Goal: Task Accomplishment & Management: Complete application form

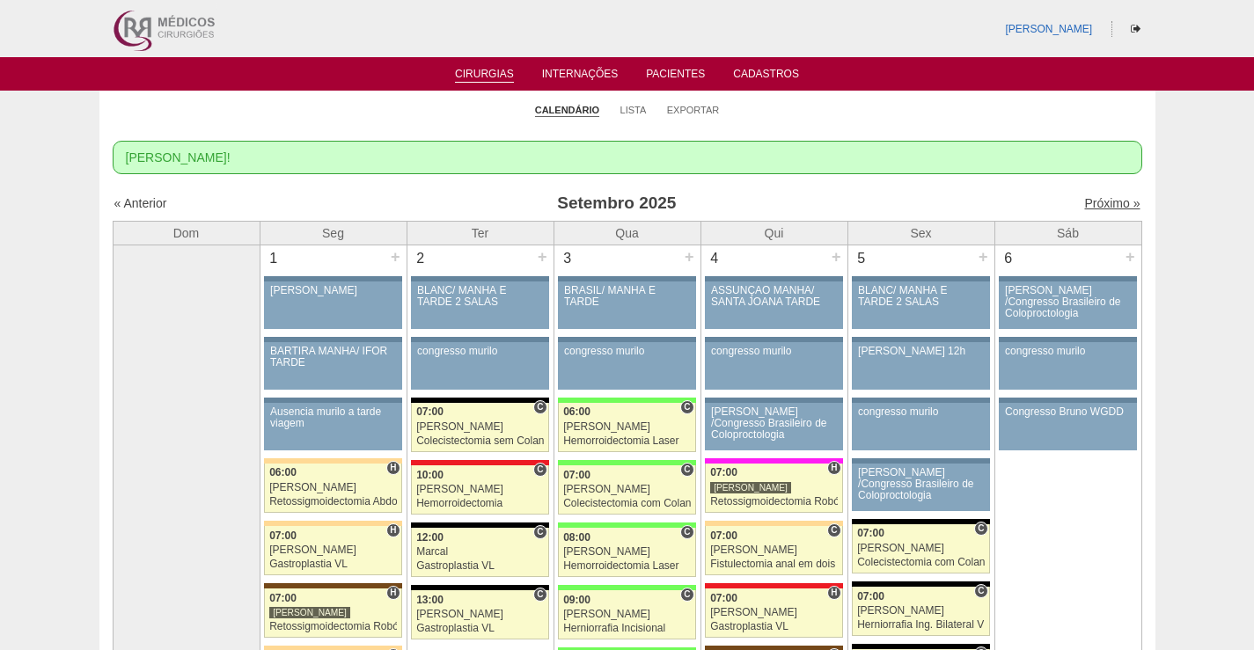
click at [1103, 198] on link "Próximo »" at bounding box center [1111, 203] width 55 height 14
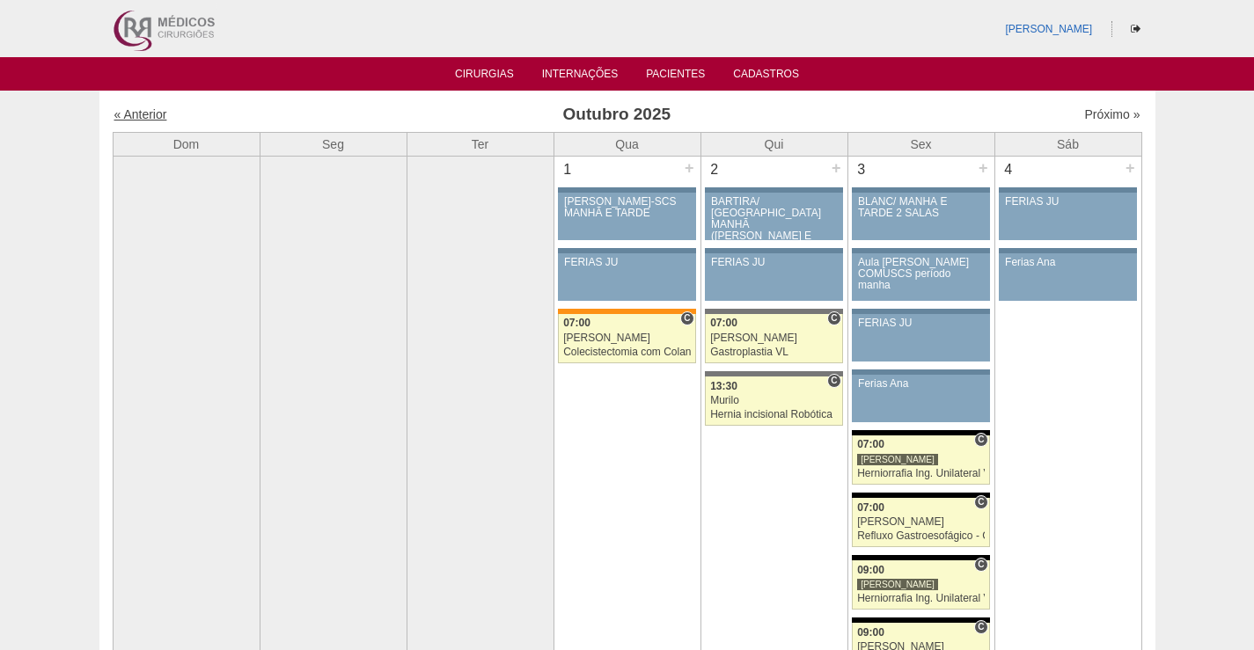
click at [153, 121] on link "« Anterior" at bounding box center [140, 114] width 53 height 14
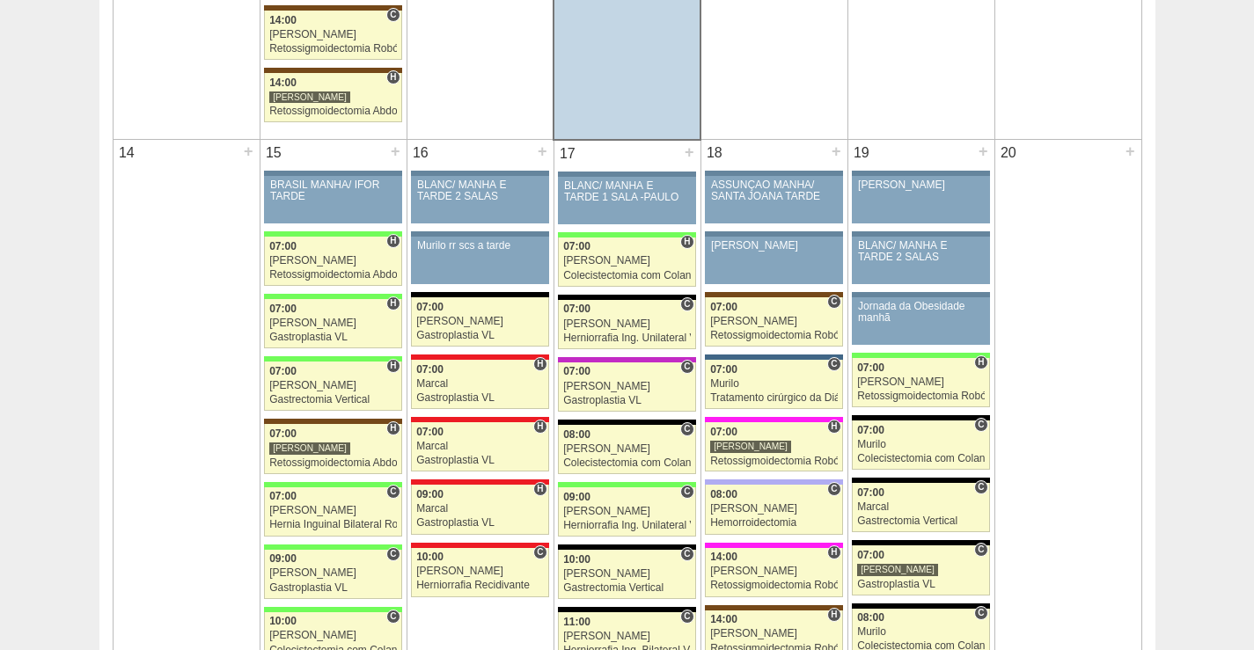
scroll to position [1584, 0]
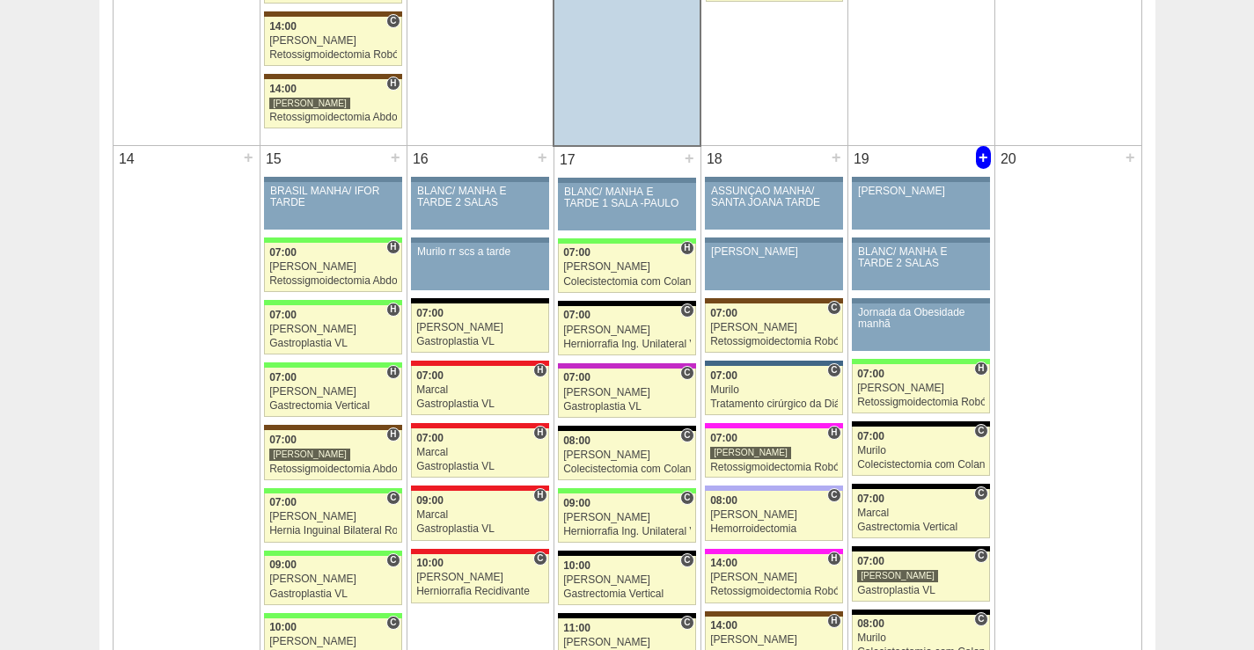
click at [985, 154] on div "+" at bounding box center [983, 157] width 15 height 23
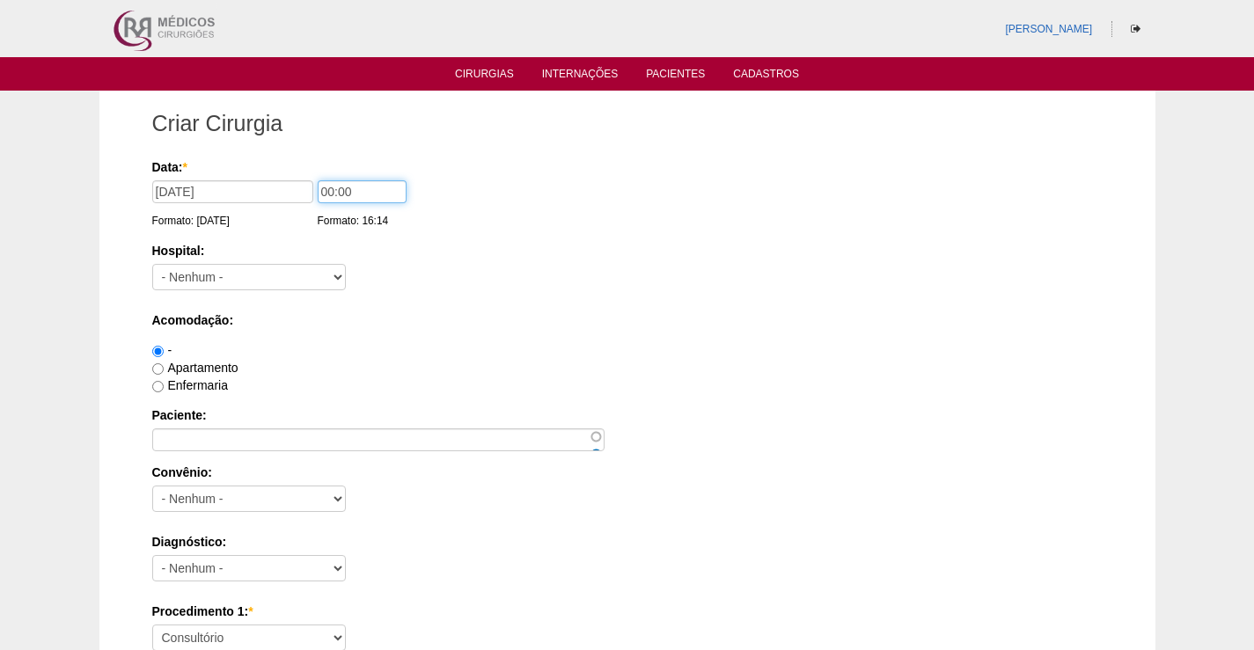
click at [372, 193] on input "00:00" at bounding box center [362, 191] width 89 height 23
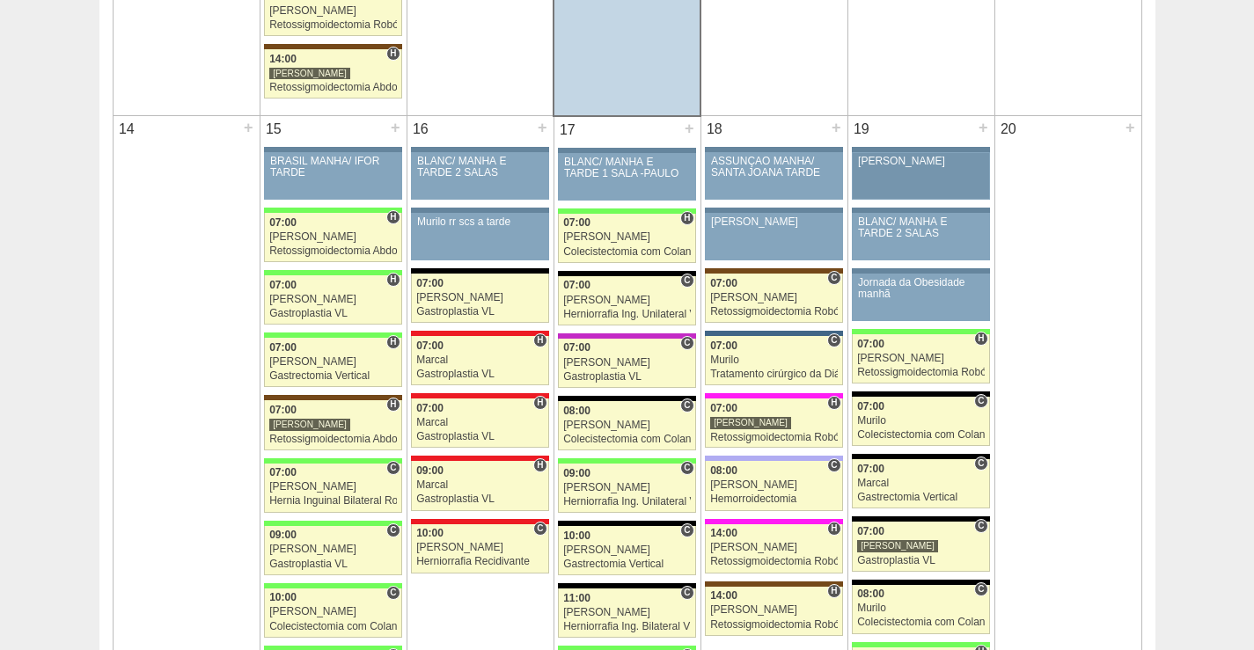
scroll to position [1672, 0]
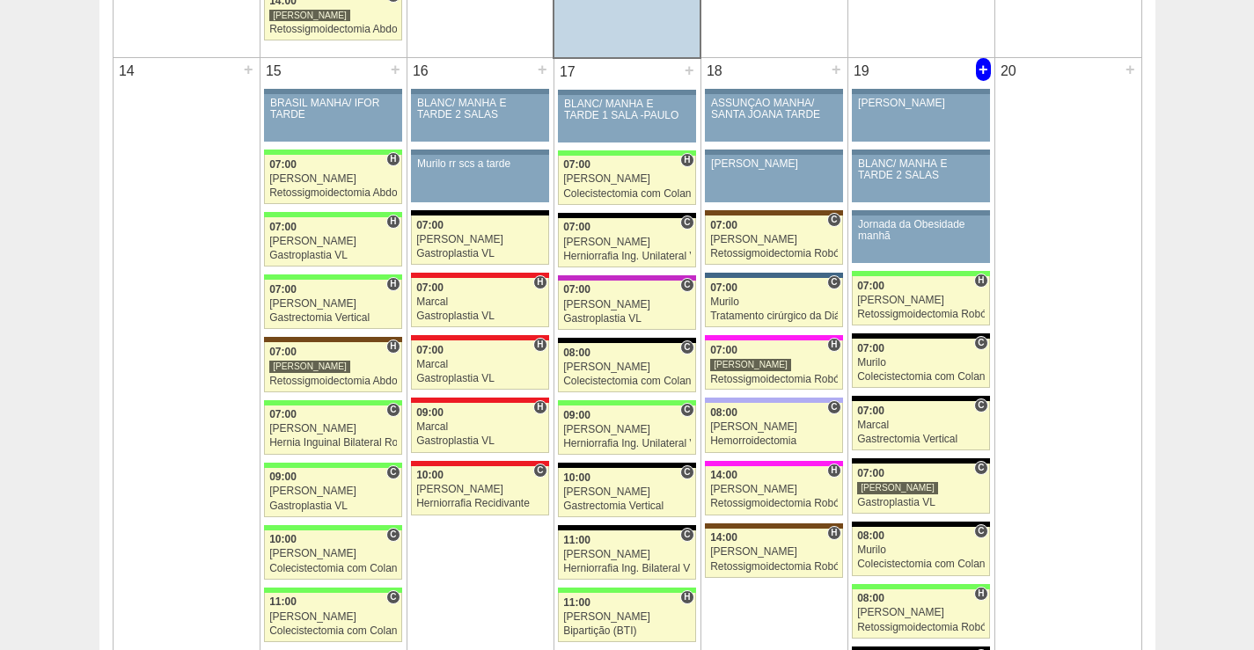
click at [979, 64] on div "+" at bounding box center [983, 69] width 15 height 23
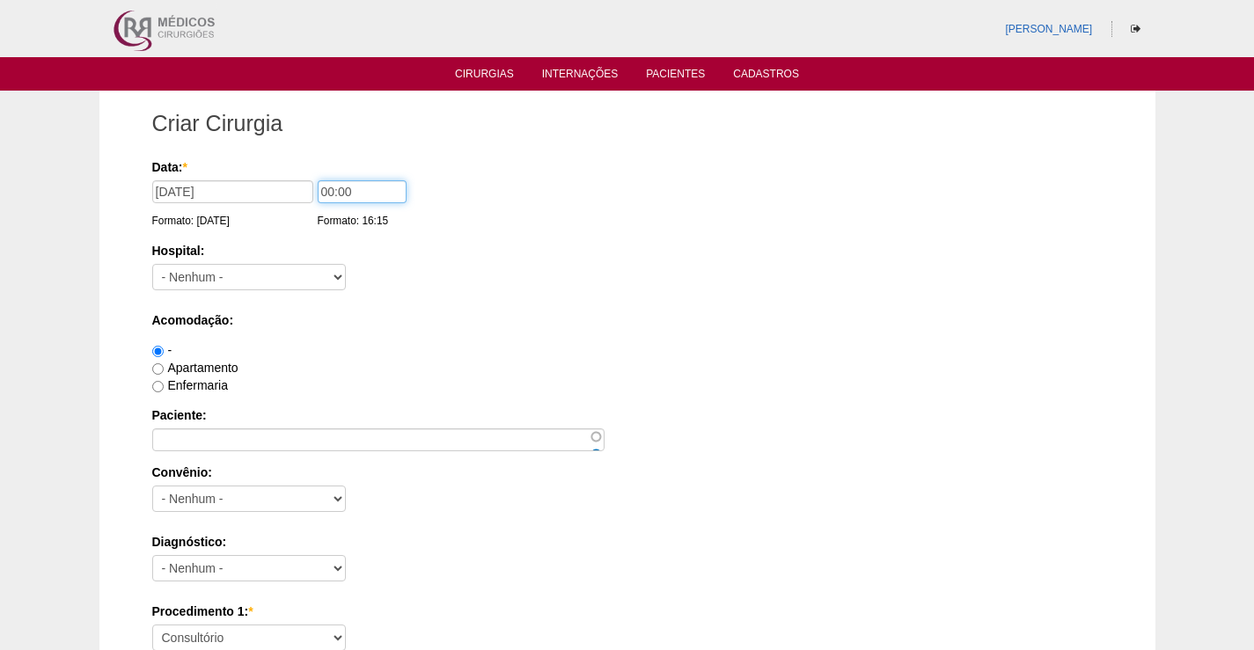
drag, startPoint x: 361, startPoint y: 192, endPoint x: 277, endPoint y: 197, distance: 83.8
click at [277, 176] on div "Data: * 19/09/2025 Formato: 10/09/2025 00:00 Formato: 16:15" at bounding box center [624, 167] width 944 height 18
type input "11:00"
click at [370, 318] on label "Acomodação:" at bounding box center [627, 321] width 950 height 18
click at [308, 285] on select "- Nenhum - 9 de Julho Albert Einstein Alvorada América Assunção Bartira Benefic…" at bounding box center [249, 277] width 194 height 26
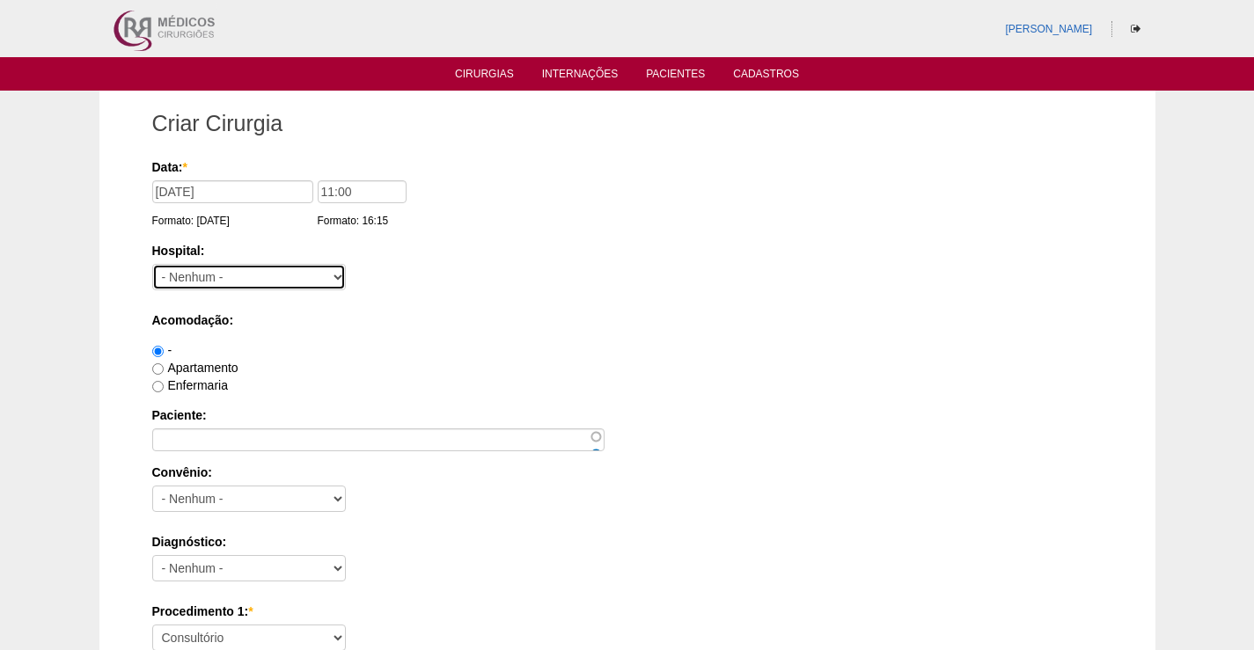
select select "67"
click at [152, 264] on select "- Nenhum - 9 de Julho Albert Einstein Alvorada América Assunção Bartira Benefic…" at bounding box center [249, 277] width 194 height 26
click at [412, 355] on div "-" at bounding box center [627, 350] width 950 height 18
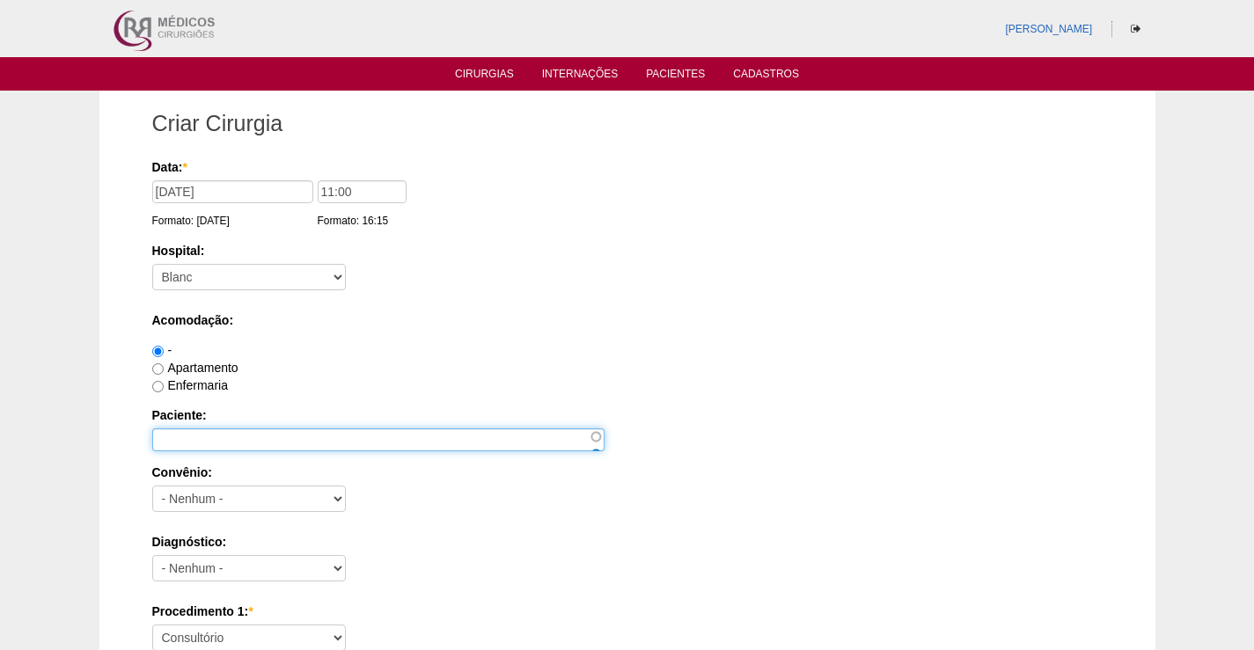
click at [255, 435] on input "Paciente:" at bounding box center [378, 440] width 452 height 23
paste input "ROSANGELA AMORIM DE ALMEIDA"
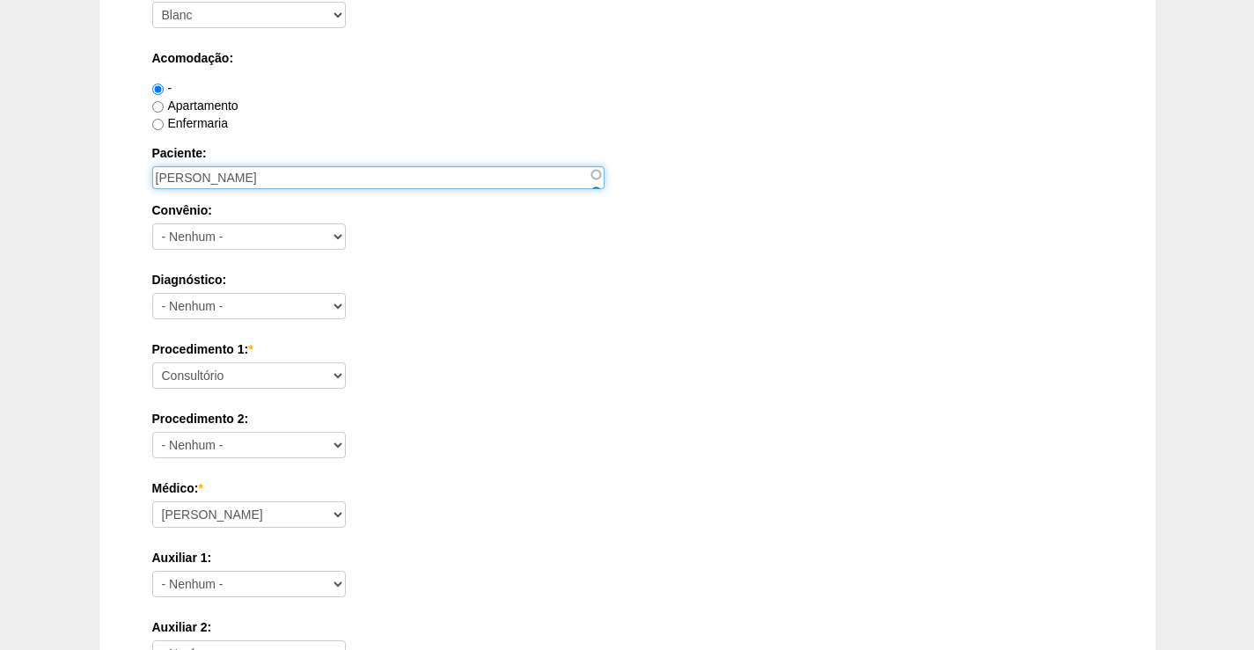
scroll to position [264, 0]
type input "ROSANGELA AMORIM DE ALMEIDA"
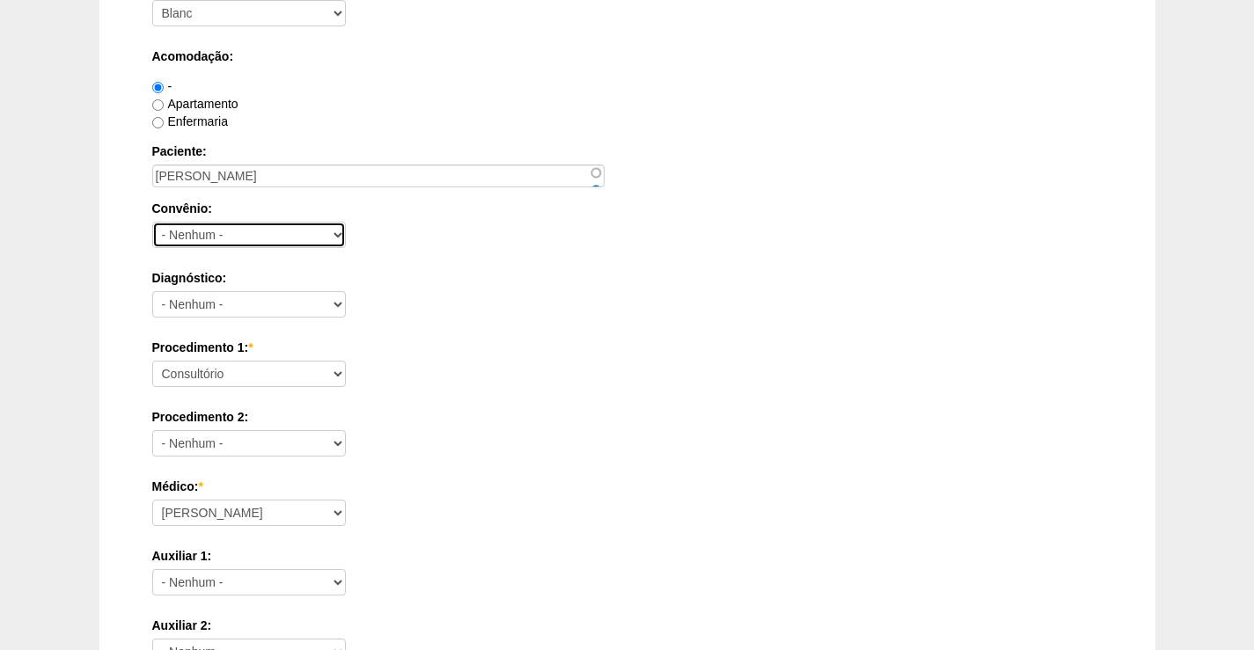
click at [202, 231] on select "- Nenhum - Abet Afresp Allianz Amil Blue Life Caasp Cabesp Caixa de Pensões Car…" at bounding box center [249, 235] width 194 height 26
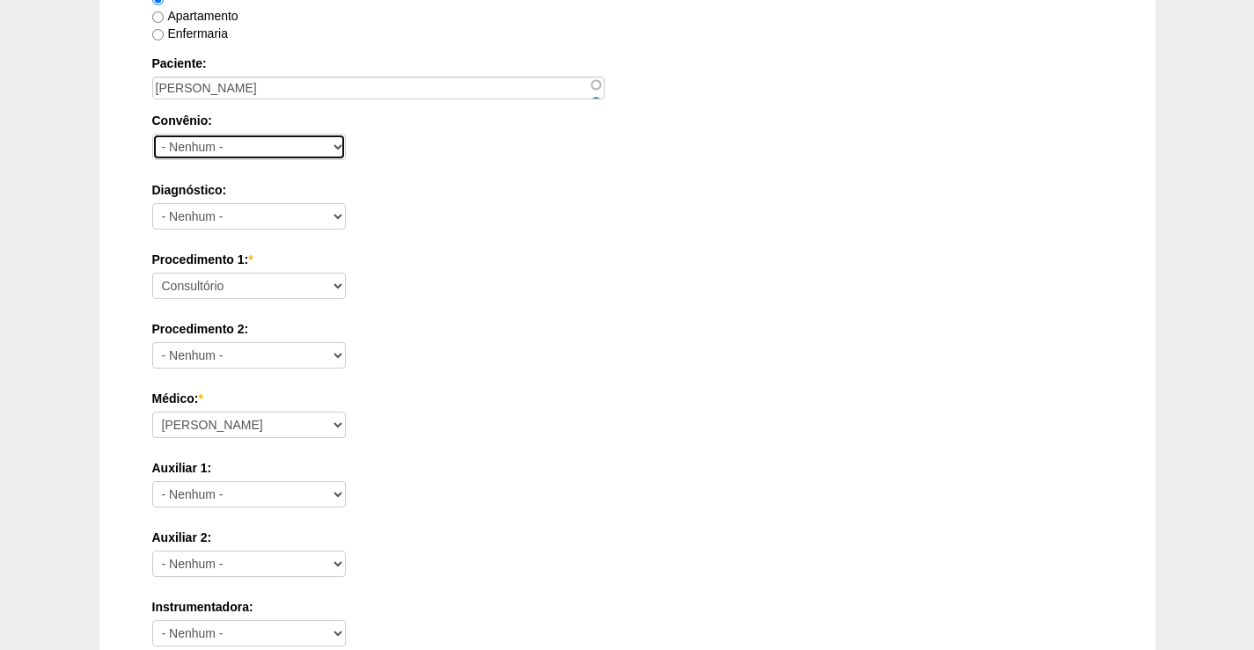
click at [248, 144] on select "- Nenhum - Abet Afresp Allianz Amil Blue Life Caasp Cabesp Caixa de Pensões Car…" at bounding box center [249, 147] width 194 height 26
select select "8907"
click at [152, 134] on select "- Nenhum - Abet Afresp Allianz Amil Blue Life Caasp Cabesp Caixa de Pensões Car…" at bounding box center [249, 147] width 194 height 26
click at [482, 246] on div "Data: * 19/09/2025 Formato: 10/09/2025 11:00 Formato: 16:15 Hospital: - Nenhum …" at bounding box center [627, 662] width 950 height 1712
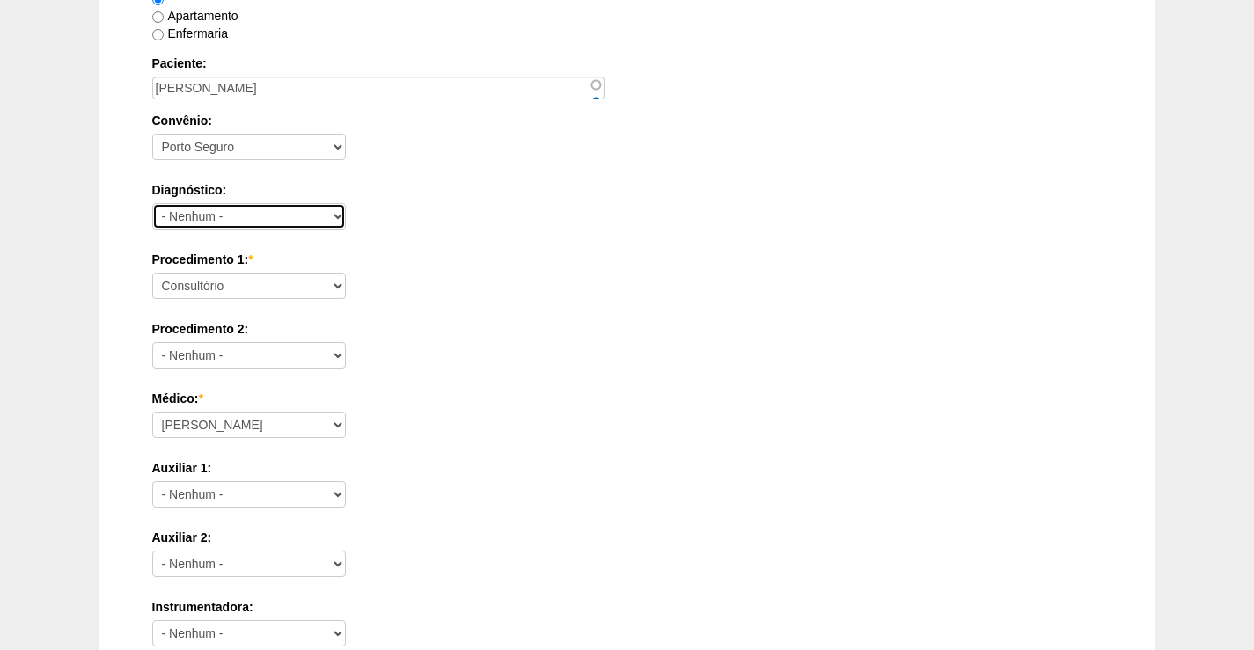
click at [275, 216] on select "- Nenhum - Abdome Agudo Abscesso Hepático Abscesso Perianal Abscesso Peritoneal…" at bounding box center [249, 216] width 194 height 26
select select "3707"
click at [152, 203] on select "- Nenhum - Abdome Agudo Abscesso Hepático Abscesso Perianal Abscesso Peritoneal…" at bounding box center [249, 216] width 194 height 26
click at [426, 301] on div "Procedimento 1: * Consultório Abscesso Hepático - Drenagem Abscesso perianal Am…" at bounding box center [627, 279] width 950 height 57
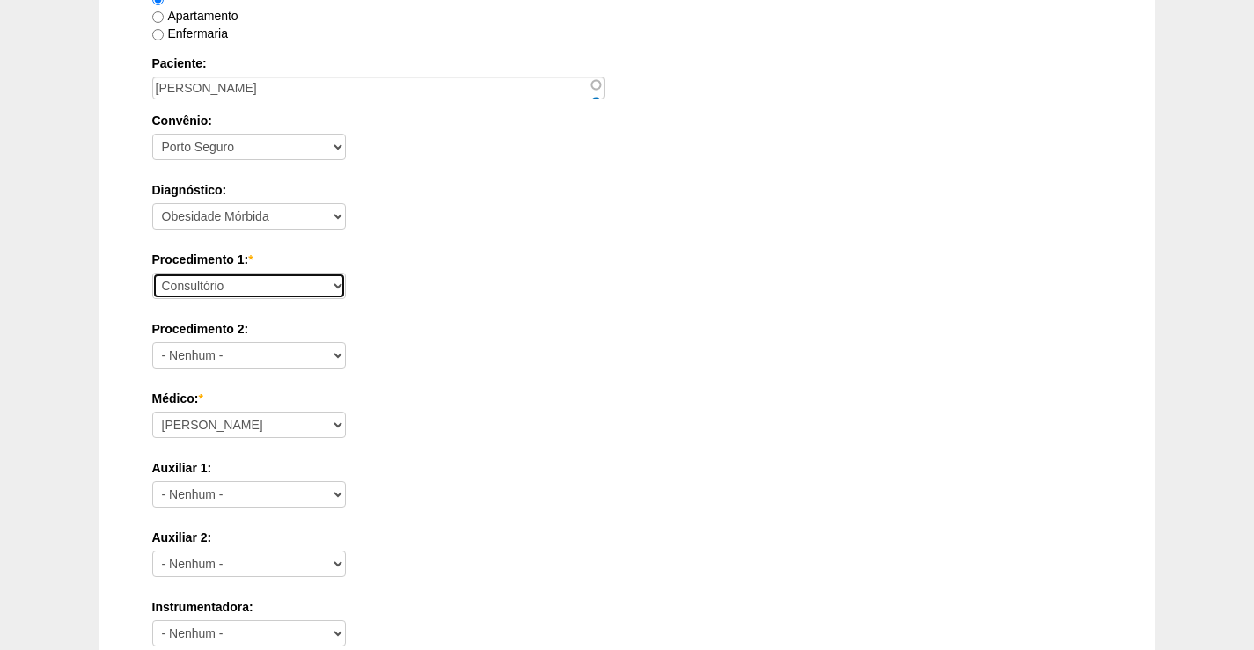
click at [250, 295] on select "Consultório Abscesso Hepático - Drenagem Abscesso perianal Amputação Abdômino P…" at bounding box center [249, 286] width 194 height 26
select select "3710"
click at [152, 273] on select "Consultório Abscesso Hepático - Drenagem Abscesso perianal Amputação Abdômino P…" at bounding box center [249, 286] width 194 height 26
click at [422, 320] on label "Procedimento 2:" at bounding box center [627, 329] width 950 height 18
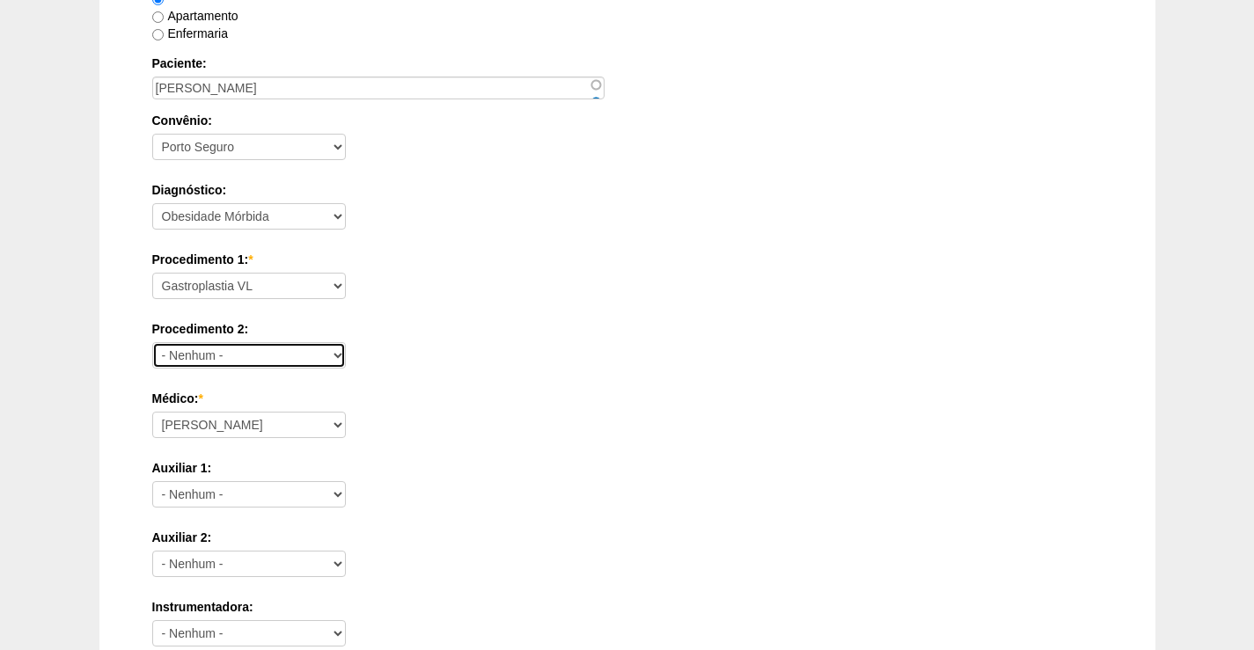
click at [346, 342] on select "- Nenhum - Consultório Abscesso Hepático - Drenagem Abscesso perianal Amputação…" at bounding box center [249, 355] width 194 height 26
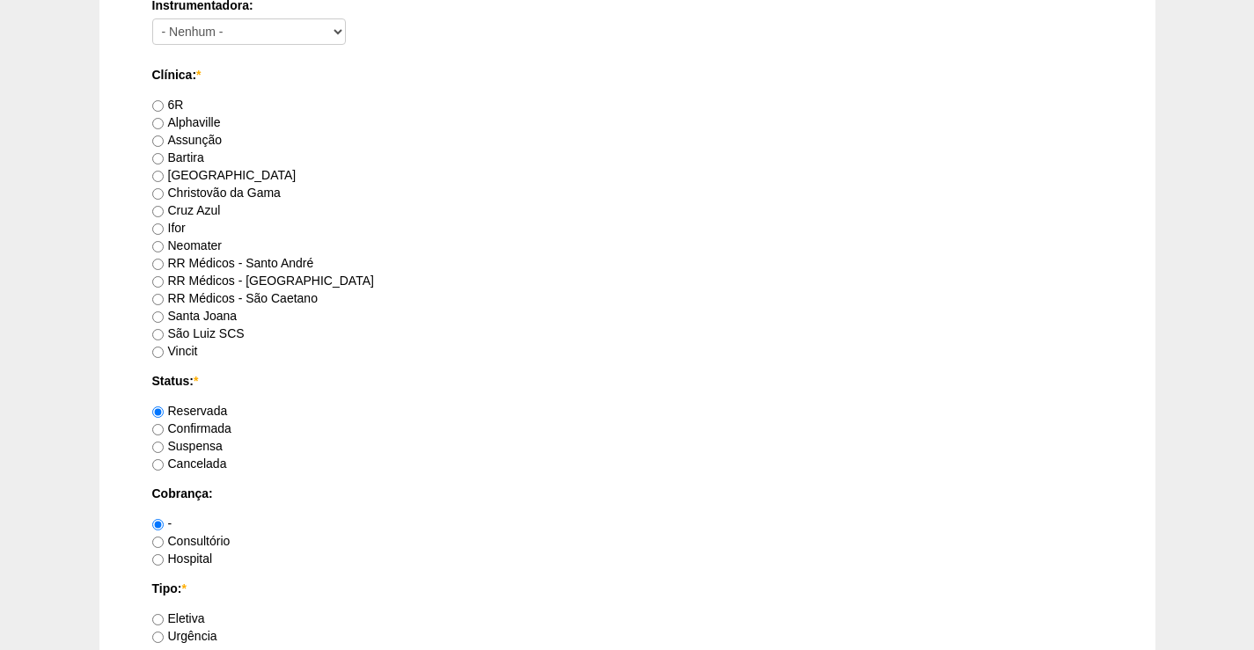
scroll to position [968, 0]
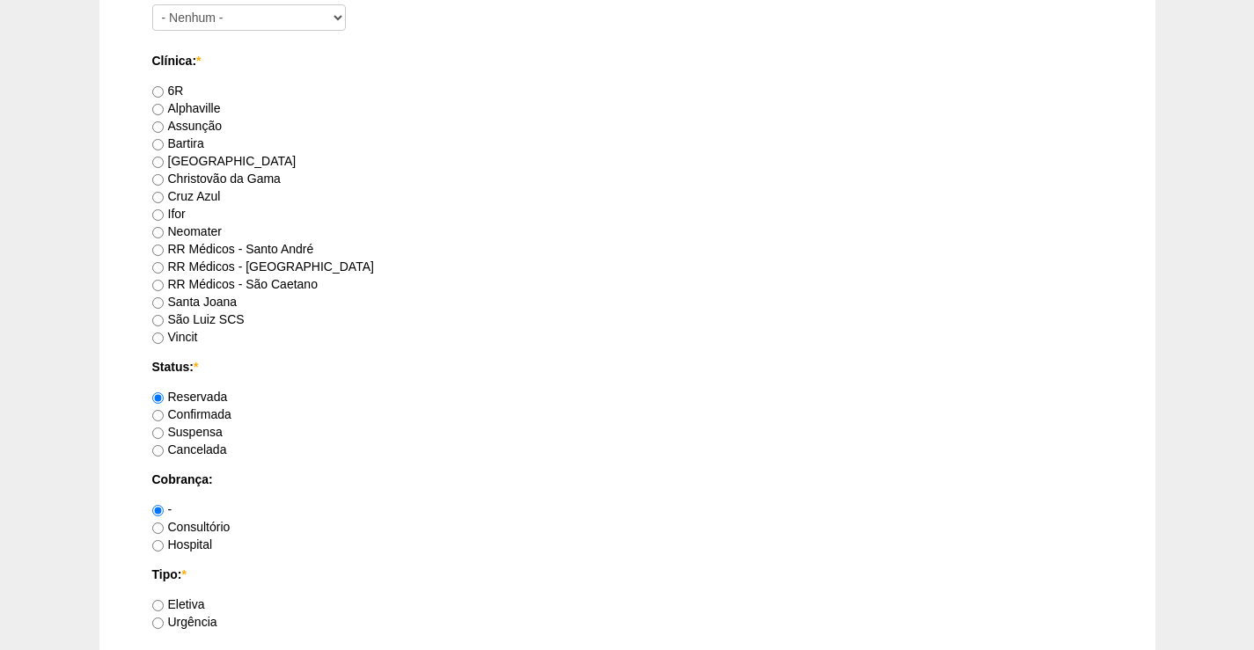
click at [241, 283] on label "RR Médicos - São Caetano" at bounding box center [234, 284] width 165 height 14
click at [164, 283] on input "RR Médicos - São Caetano" at bounding box center [157, 285] width 11 height 11
radio input "true"
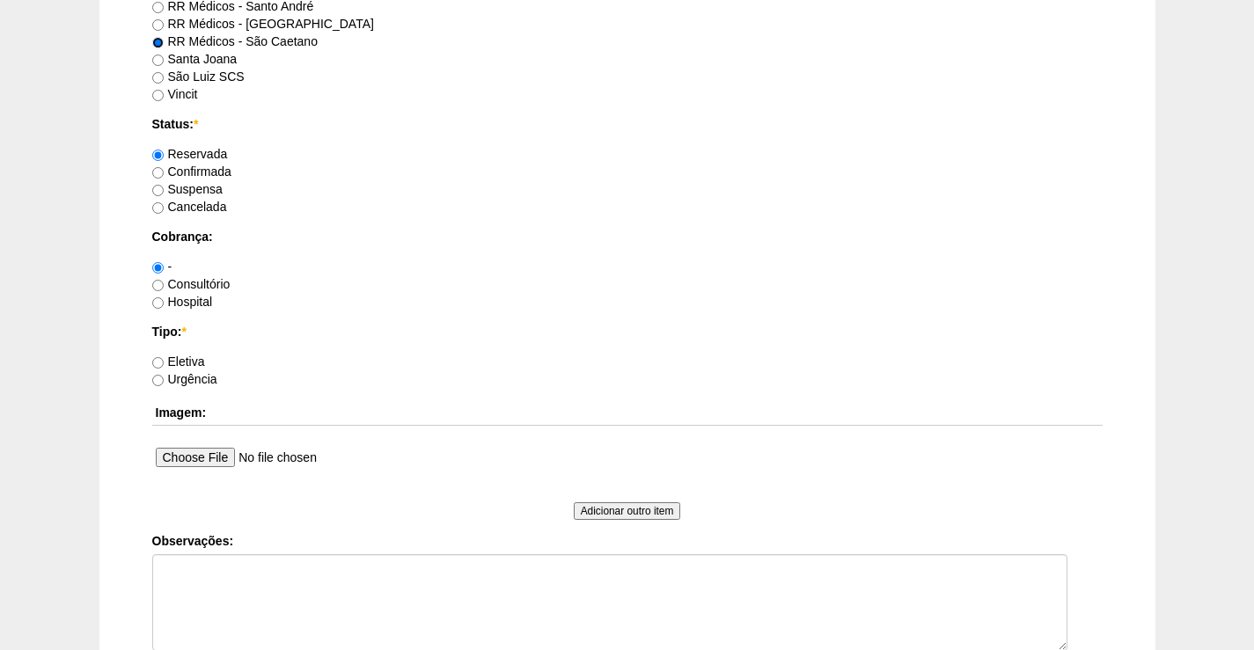
scroll to position [1232, 0]
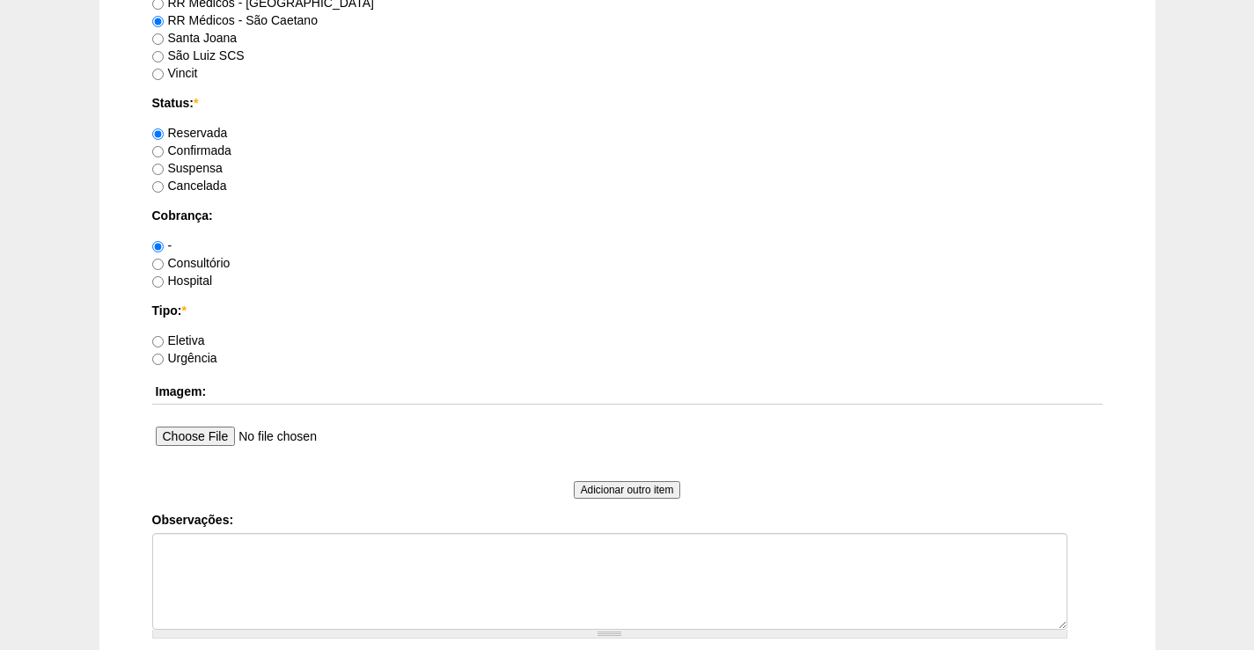
click at [196, 261] on label "Consultório" at bounding box center [191, 263] width 78 height 14
click at [164, 261] on input "Consultório" at bounding box center [157, 264] width 11 height 11
radio input "true"
click at [188, 336] on label "Eletiva" at bounding box center [178, 341] width 53 height 14
click at [164, 336] on input "Eletiva" at bounding box center [157, 341] width 11 height 11
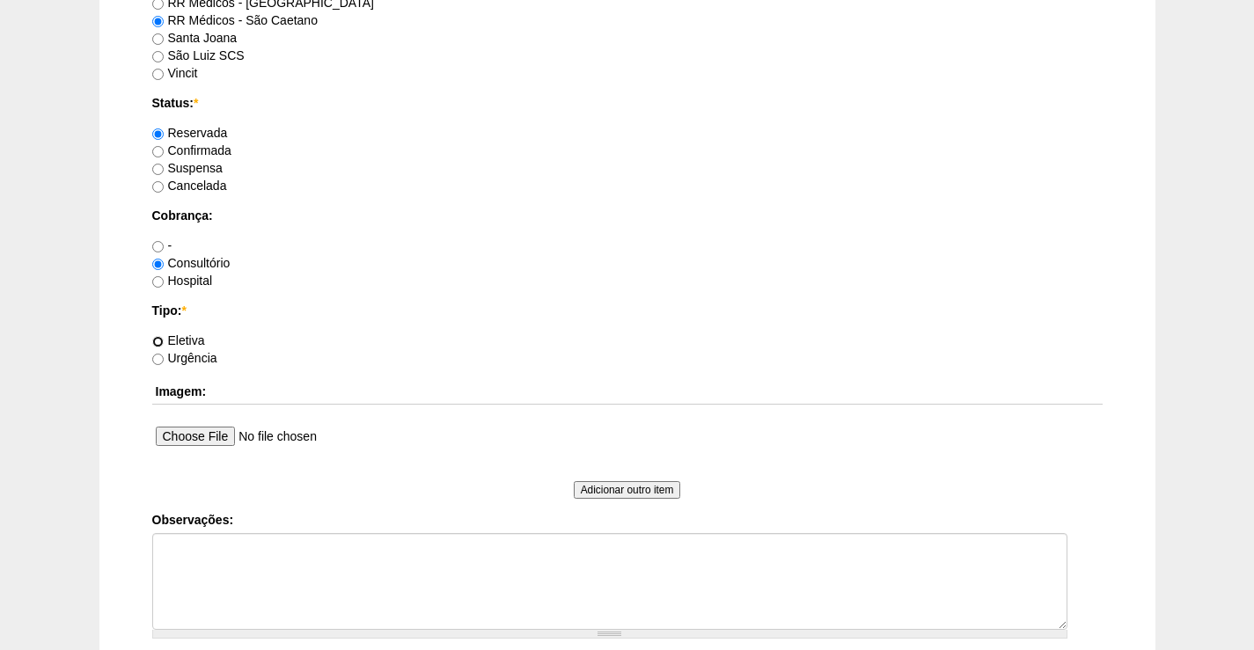
radio input "true"
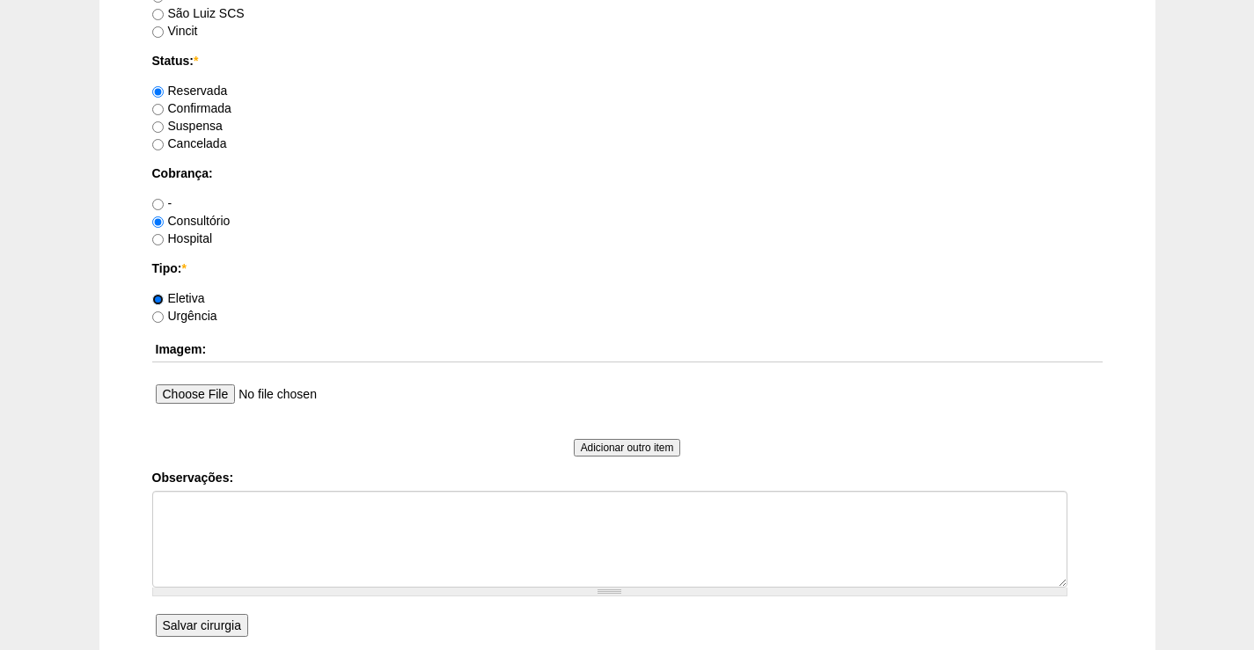
scroll to position [1434, 0]
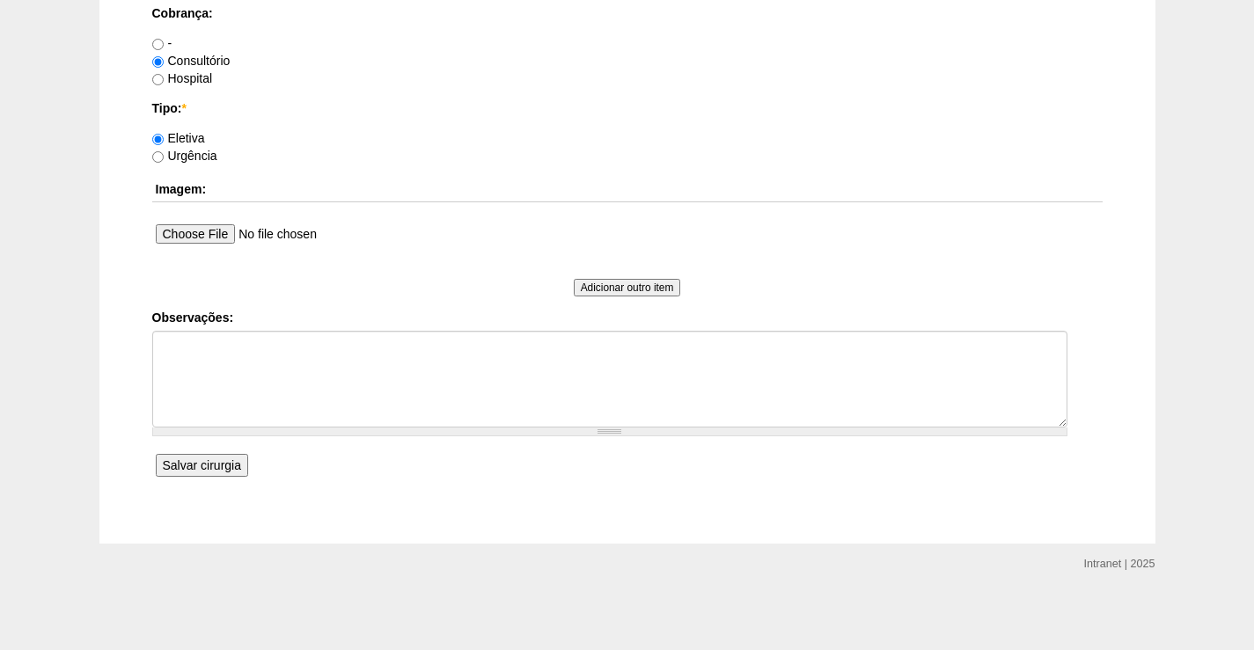
click at [203, 472] on input "Salvar cirurgia" at bounding box center [202, 465] width 92 height 23
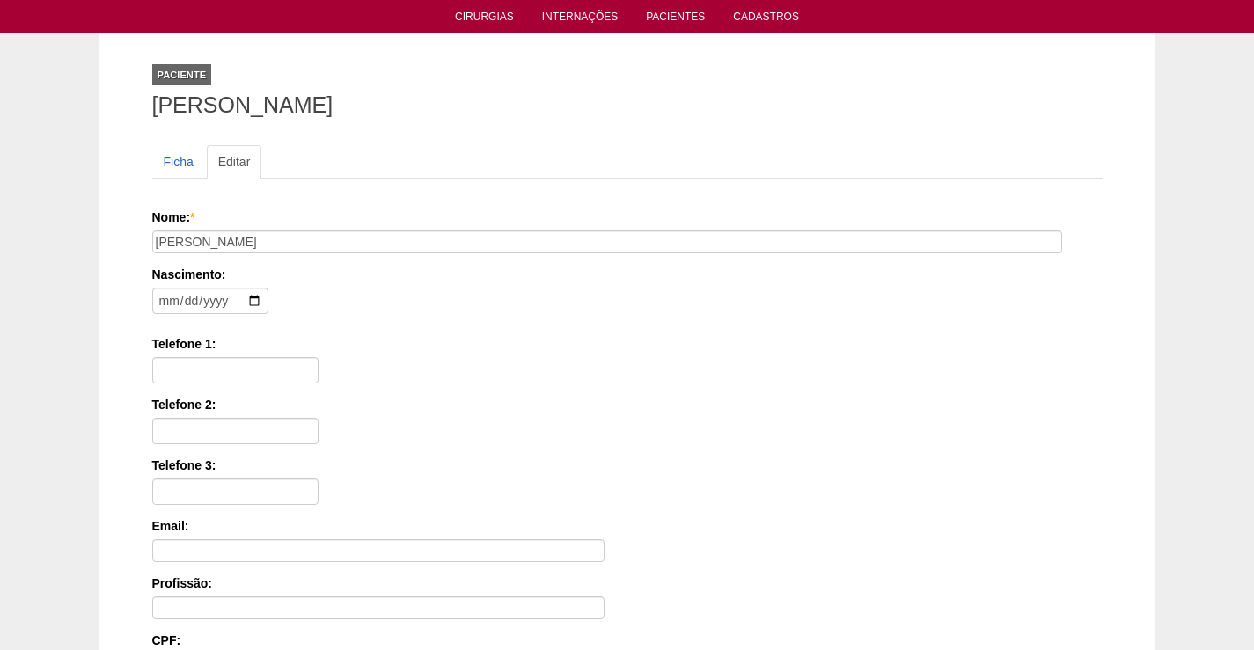
scroll to position [88, 0]
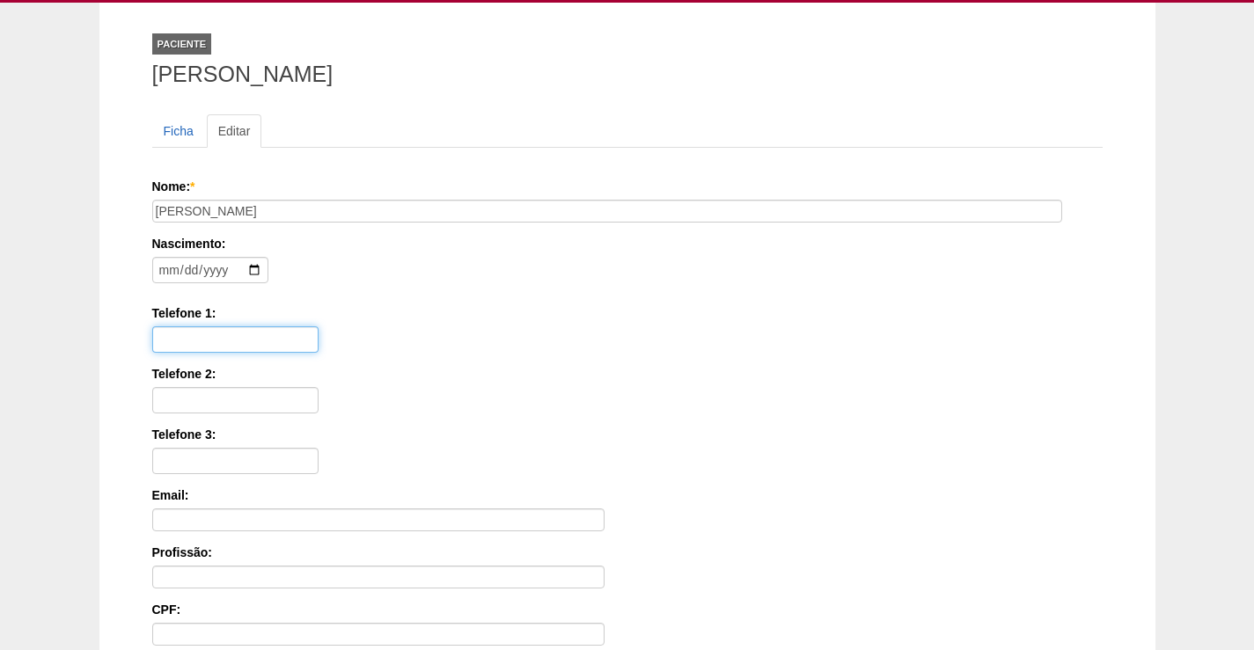
click at [243, 338] on input "Telefone 1:" at bounding box center [235, 339] width 166 height 26
type input "11 982952279"
click at [575, 341] on div "Telefone 1: 11 982952279" at bounding box center [627, 328] width 950 height 48
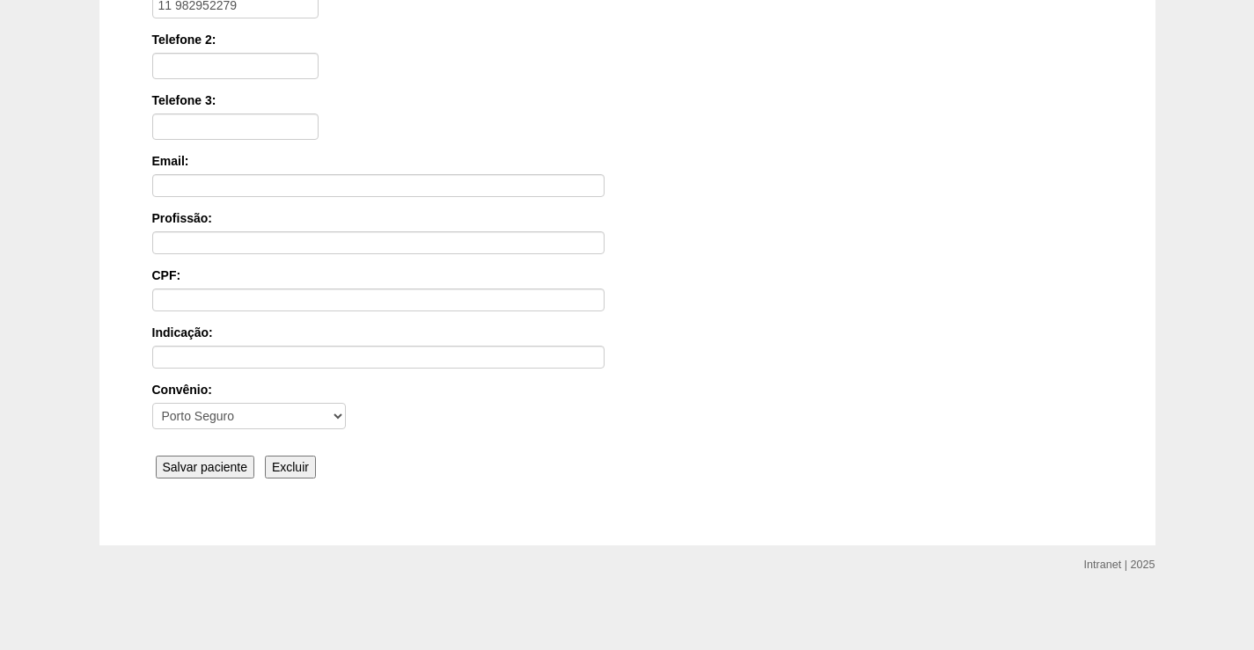
scroll to position [424, 0]
click at [209, 470] on input "Salvar paciente" at bounding box center [205, 465] width 99 height 23
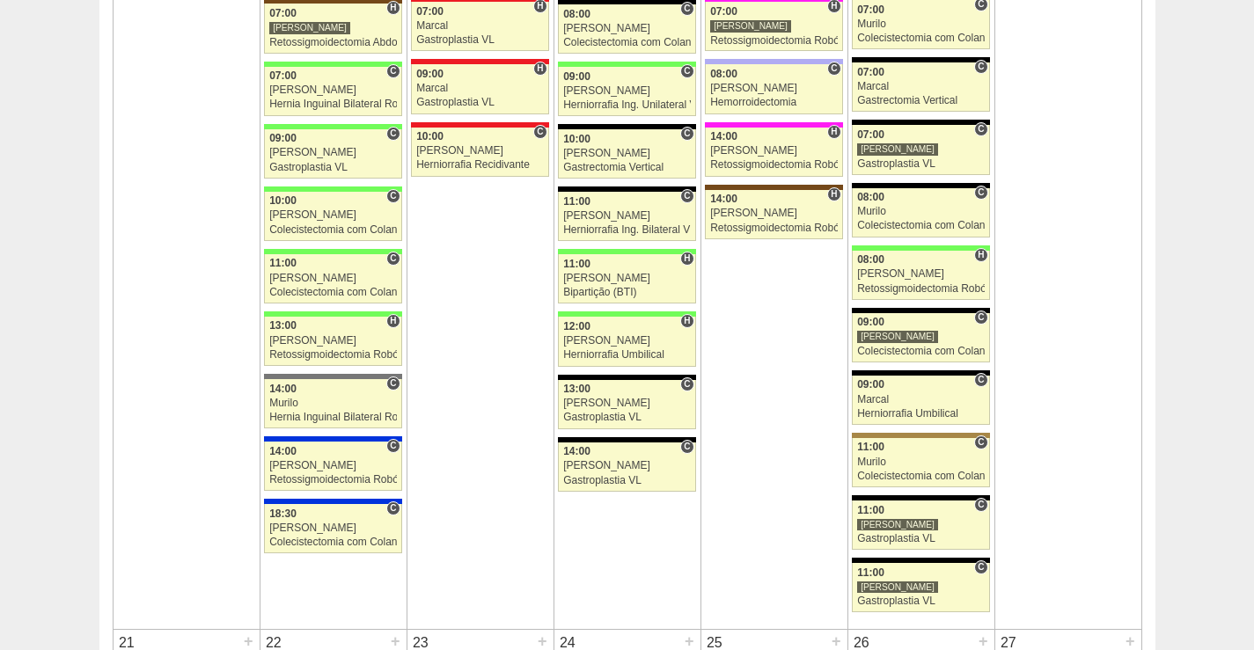
scroll to position [2112, 0]
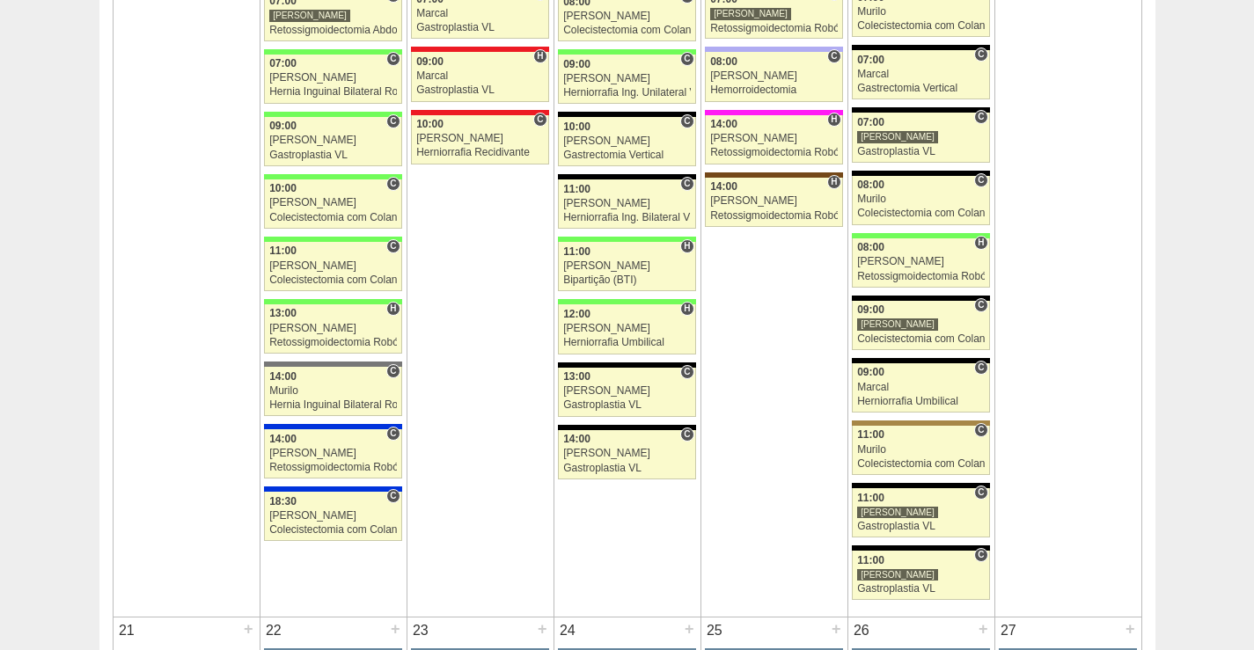
click at [1237, 471] on div "Calendário Lista Exportar Paciente [PERSON_NAME] foi atualizado. Cirurgias « An…" at bounding box center [627, 451] width 1254 height 4945
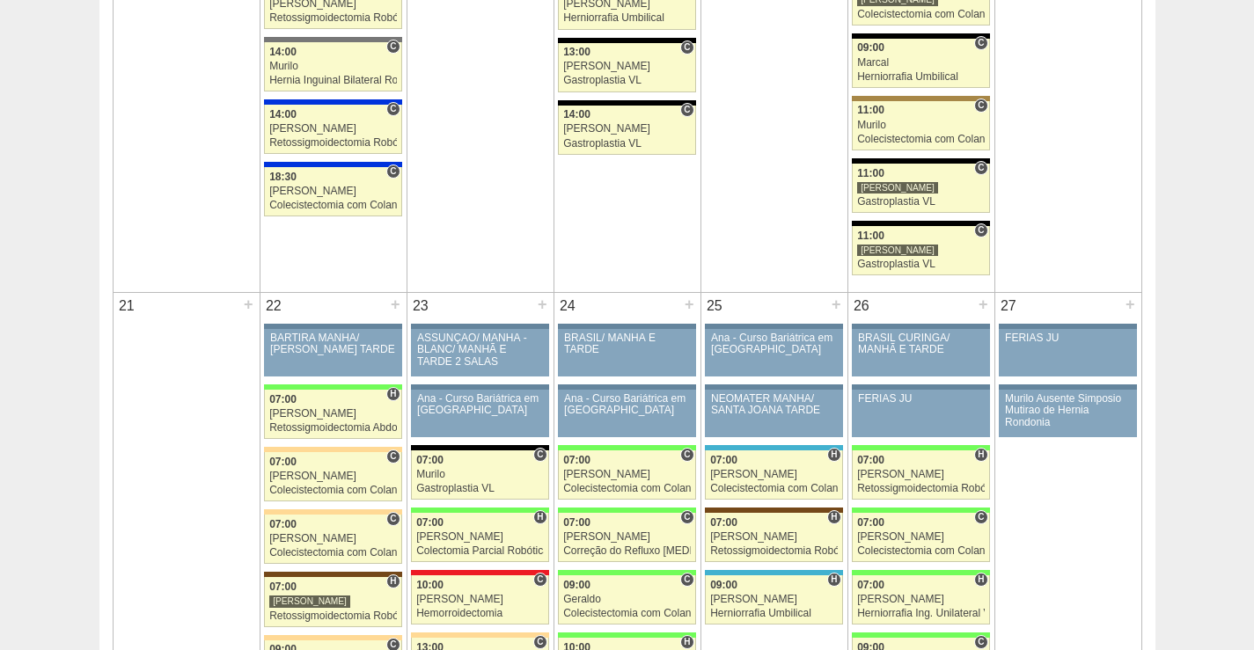
scroll to position [2464, 0]
